Goal: Ask a question

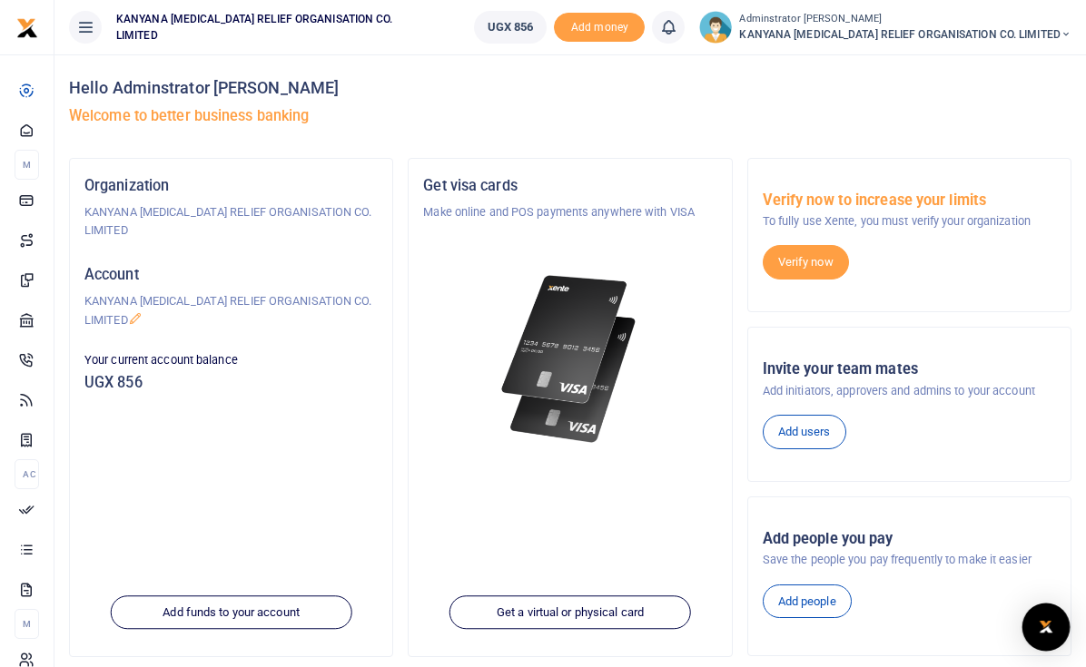
click at [1060, 623] on div "Open Intercom Messenger" at bounding box center [1046, 628] width 48 height 48
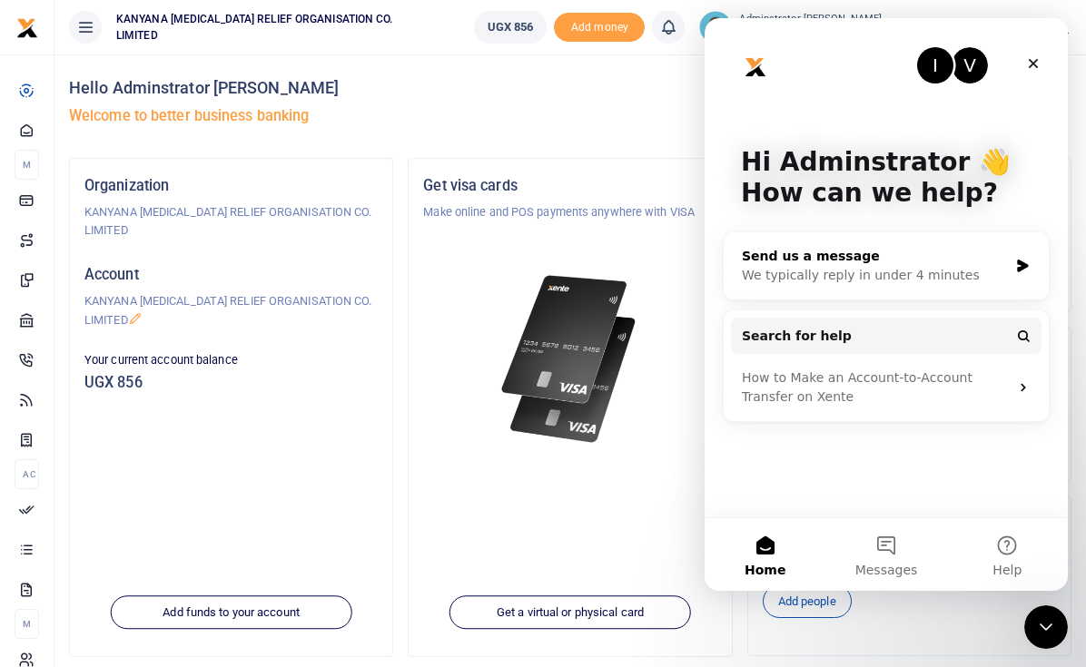
click at [881, 266] on div "We typically reply in under 4 minutes" at bounding box center [875, 275] width 266 height 19
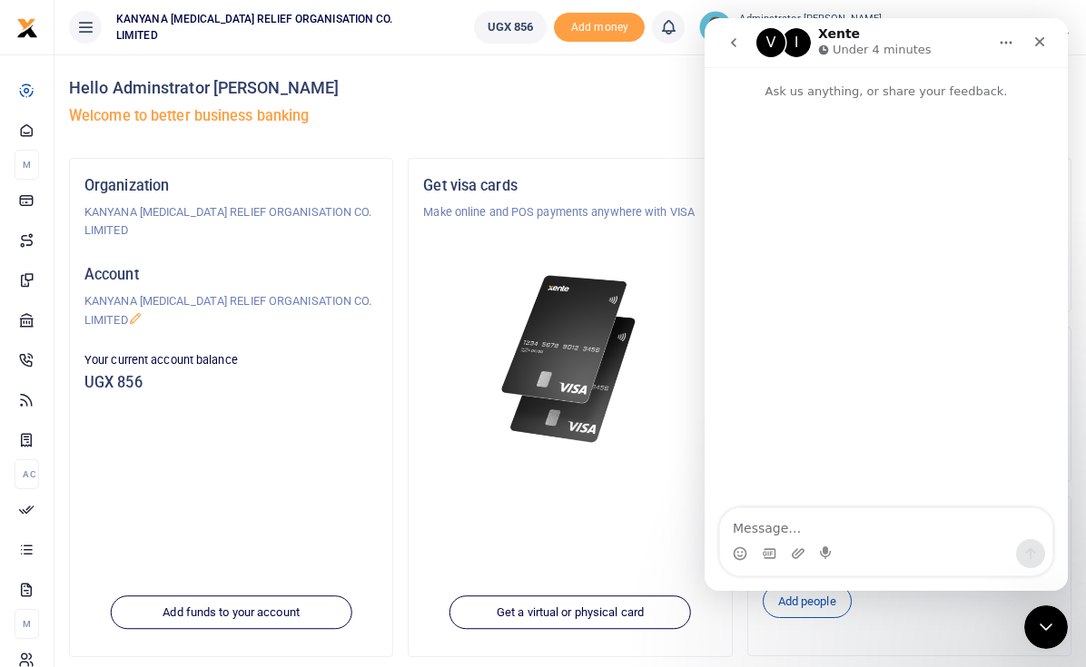
click at [777, 535] on textarea "Message…" at bounding box center [886, 523] width 332 height 31
click at [777, 534] on textarea "hello?" at bounding box center [886, 523] width 332 height 31
click at [787, 507] on textarea "hello? I hope" at bounding box center [886, 514] width 332 height 49
click at [785, 530] on textarea "hello, I hope" at bounding box center [886, 514] width 332 height 49
type textarea "hello, I hope this message finds you well are virtual cards back?"
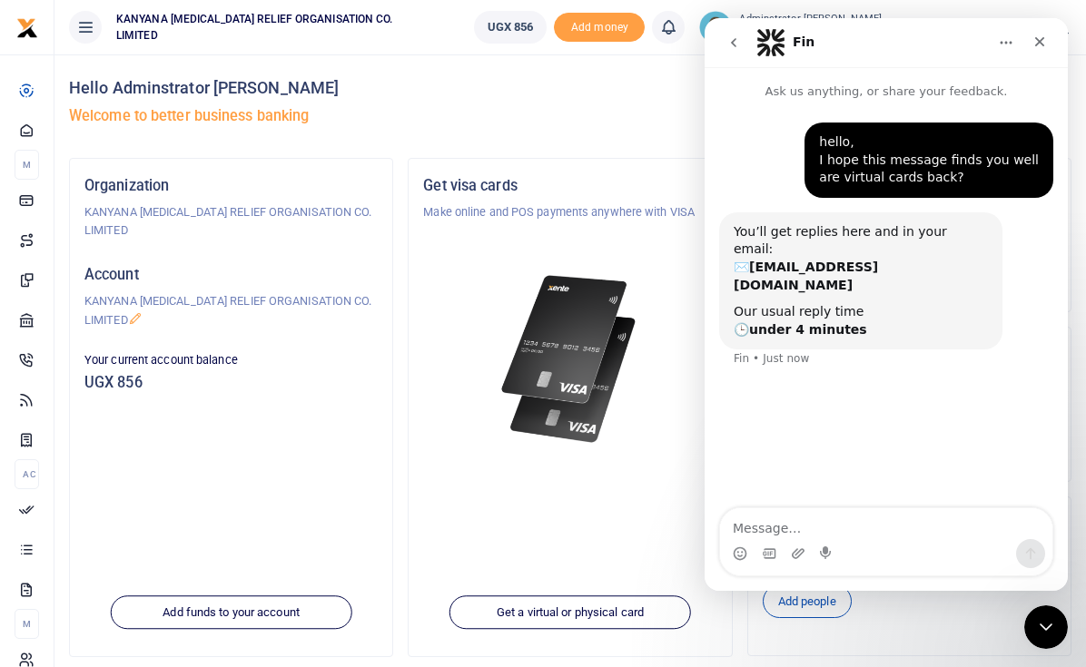
click at [736, 41] on icon "go back" at bounding box center [733, 42] width 15 height 15
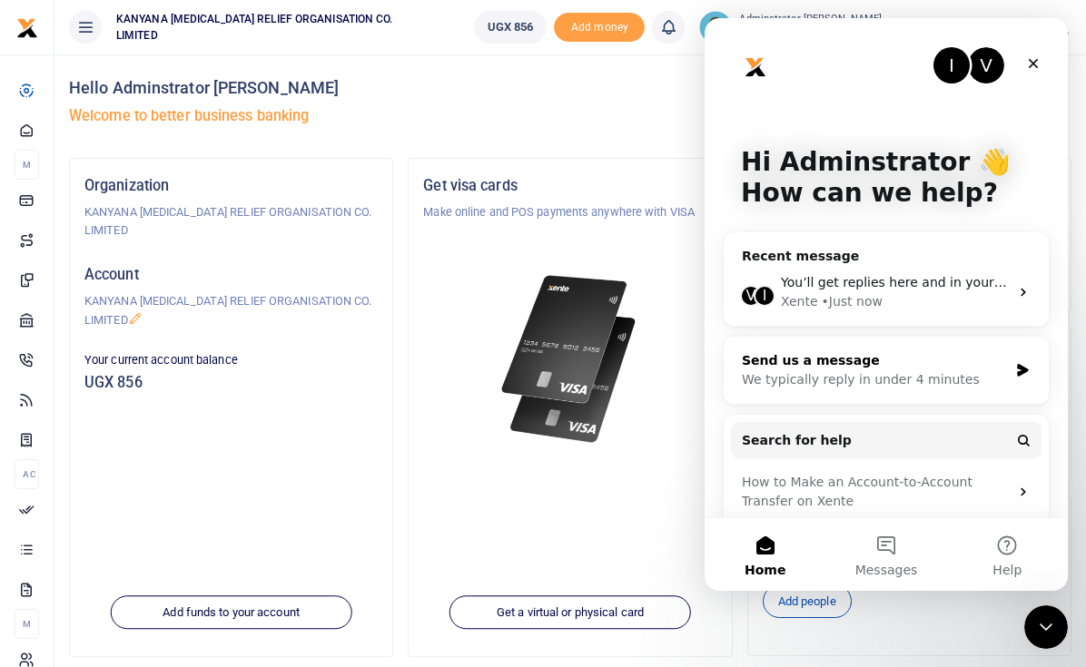
click at [869, 359] on div "Send us a message" at bounding box center [875, 360] width 266 height 19
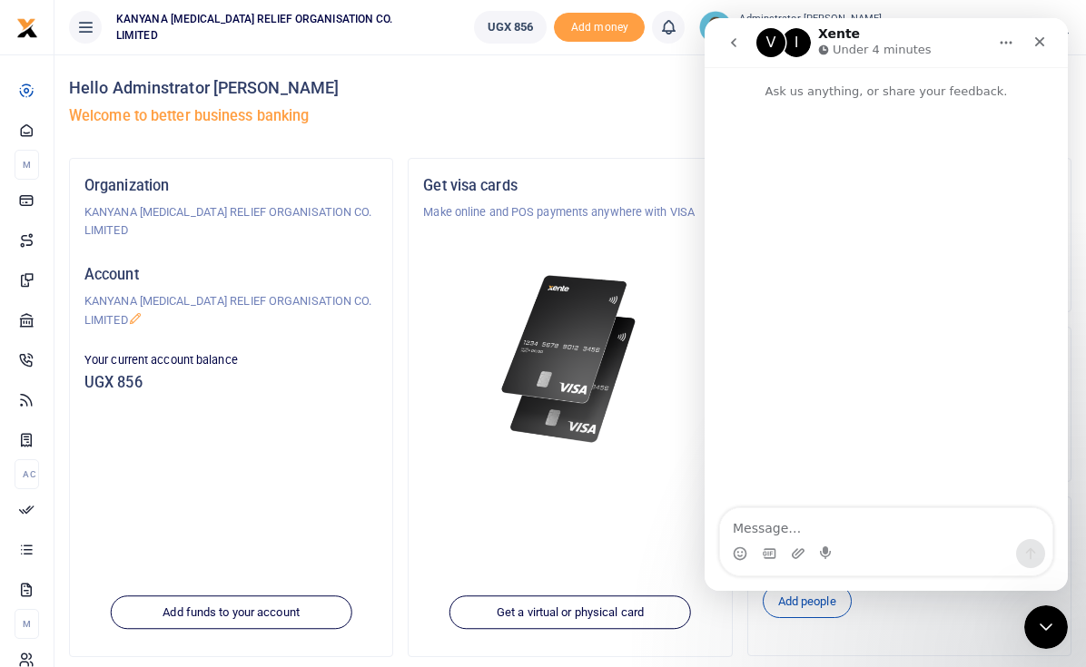
click at [728, 44] on icon "go back" at bounding box center [733, 42] width 15 height 15
